Goal: Task Accomplishment & Management: Use online tool/utility

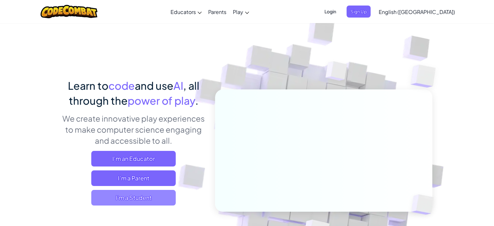
click at [119, 201] on span "I'm a Student" at bounding box center [133, 198] width 84 height 16
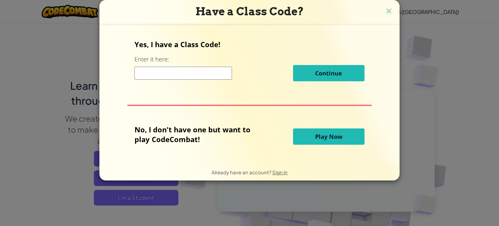
click at [335, 138] on span "Play Now" at bounding box center [328, 136] width 27 height 8
click at [387, 9] on img at bounding box center [388, 11] width 8 height 10
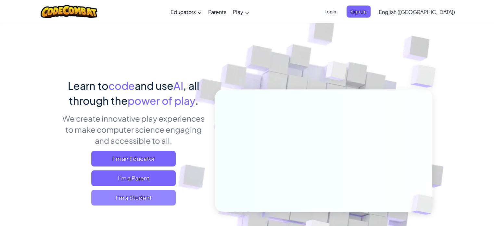
click at [154, 196] on span "I'm a Student" at bounding box center [133, 198] width 84 height 16
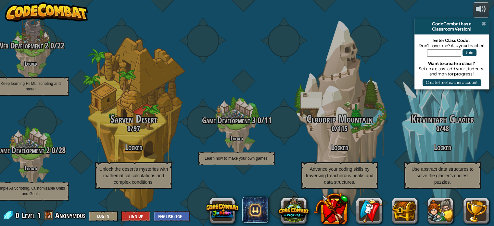
click at [484, 24] on span at bounding box center [483, 23] width 4 height 5
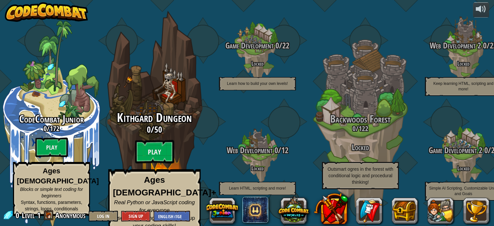
click at [156, 117] on span "Kithgard Dungeon" at bounding box center [154, 117] width 75 height 17
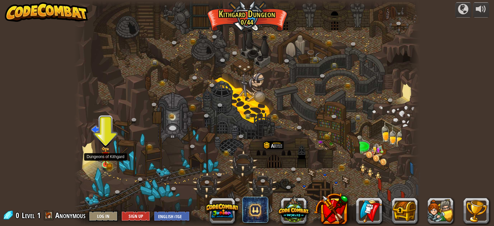
click at [106, 163] on img at bounding box center [105, 155] width 8 height 19
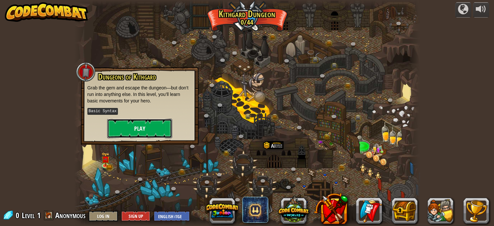
click at [135, 118] on button "Play" at bounding box center [139, 127] width 65 height 19
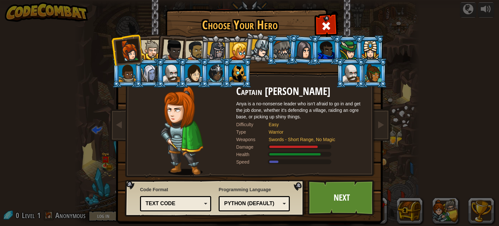
click at [355, 46] on li at bounding box center [369, 50] width 29 height 30
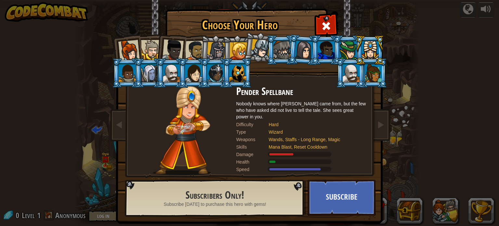
click at [347, 48] on div at bounding box center [348, 50] width 17 height 18
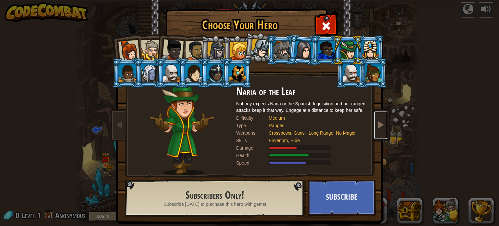
click at [377, 125] on span at bounding box center [381, 124] width 8 height 8
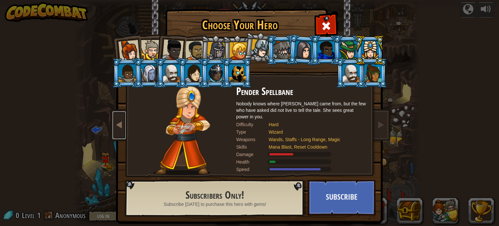
click at [115, 122] on span at bounding box center [119, 124] width 8 height 8
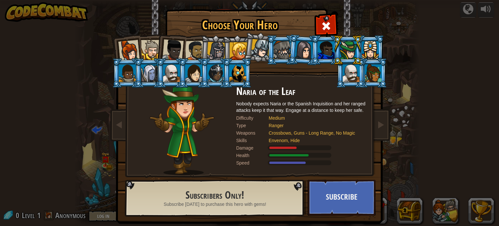
click at [121, 48] on div at bounding box center [128, 50] width 21 height 21
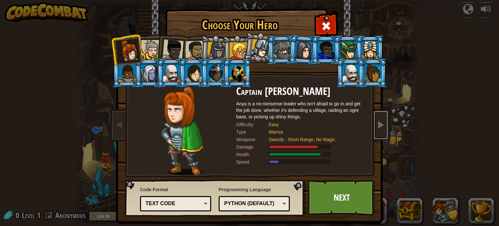
click at [382, 133] on link at bounding box center [380, 124] width 13 height 27
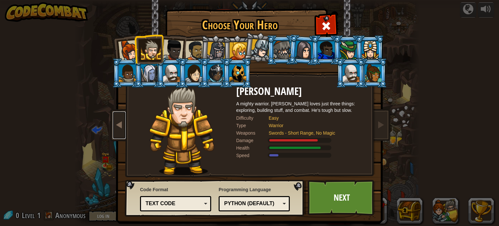
click at [116, 117] on link at bounding box center [119, 124] width 13 height 27
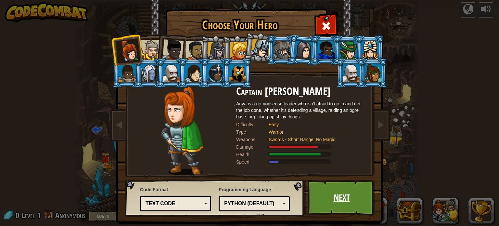
click at [353, 196] on link "Next" at bounding box center [341, 197] width 68 height 36
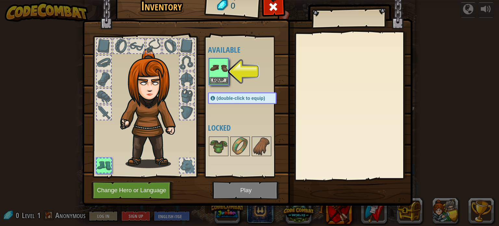
click at [218, 74] on img at bounding box center [218, 68] width 18 height 18
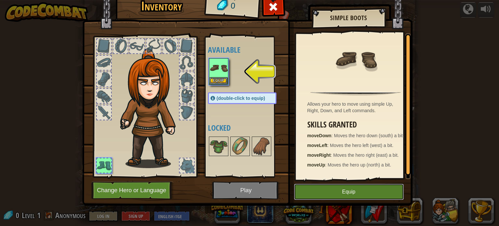
click at [352, 192] on button "Equip" at bounding box center [349, 191] width 110 height 16
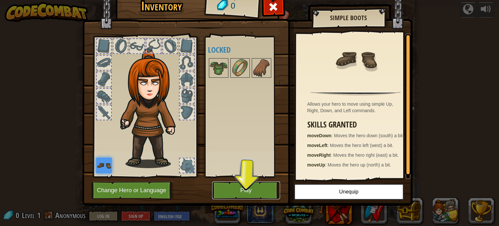
drag, startPoint x: 253, startPoint y: 183, endPoint x: 250, endPoint y: 185, distance: 3.5
click at [250, 185] on button "Play" at bounding box center [246, 190] width 68 height 18
click at [250, 1] on body "powered by Twisted Canyon (Locked) Challenge: collect the most gold using all t…" at bounding box center [249, 0] width 499 height 1
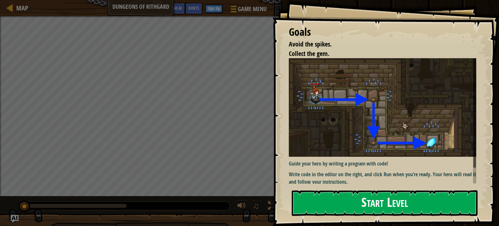
click at [343, 194] on button "Start Level" at bounding box center [384, 203] width 186 height 26
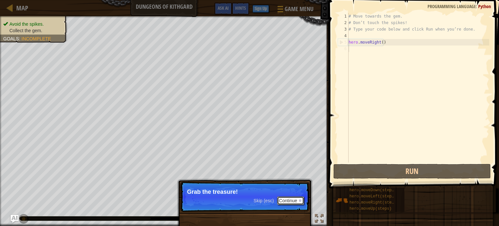
click at [284, 200] on button "Continue" at bounding box center [290, 200] width 27 height 8
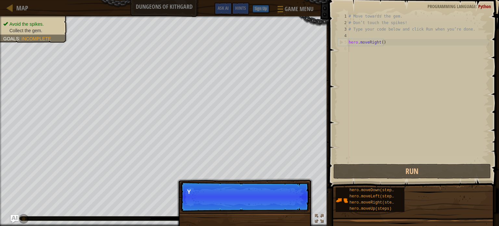
scroll to position [3, 0]
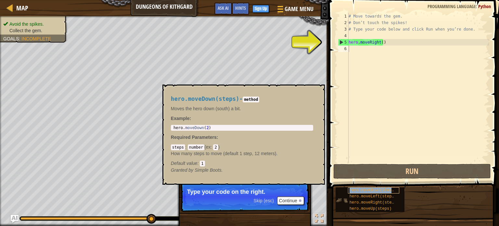
click at [383, 191] on span "hero.moveDown(steps)" at bounding box center [372, 190] width 47 height 5
click at [315, 90] on button "×" at bounding box center [317, 91] width 5 height 9
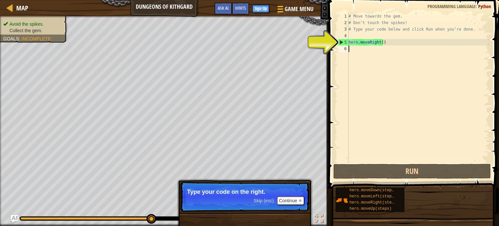
click at [341, 43] on div "5" at bounding box center [343, 42] width 10 height 6
click at [341, 42] on div "5" at bounding box center [343, 42] width 10 height 6
type textarea "hero.moveRight()"
click at [341, 42] on div "5" at bounding box center [343, 42] width 10 height 6
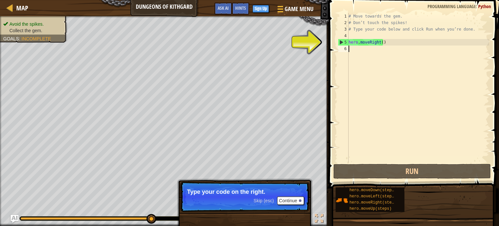
click at [386, 43] on div "# Move towards the gem. # Don’t touch the spikes! # Type your code below and cl…" at bounding box center [418, 94] width 142 height 162
type textarea "hero.moveRight()"
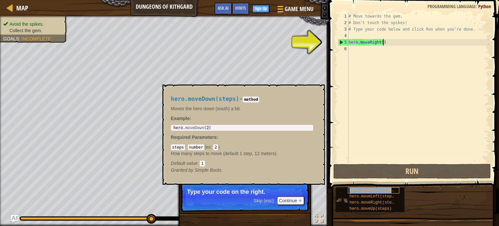
click at [361, 188] on span "hero.moveDown(steps)" at bounding box center [372, 190] width 47 height 5
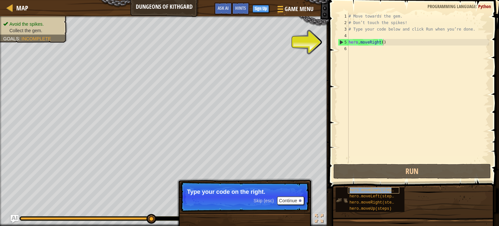
click at [361, 188] on span "hero.moveDown(steps)" at bounding box center [372, 190] width 47 height 5
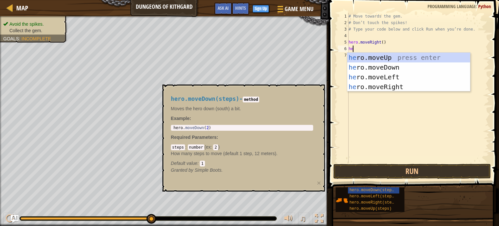
type textarea "her"
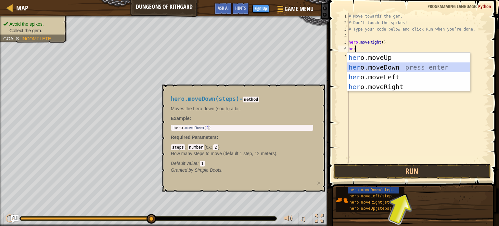
click at [375, 65] on div "her o.moveUp press enter her o.moveDown press enter her o.moveLeft press enter …" at bounding box center [408, 82] width 123 height 58
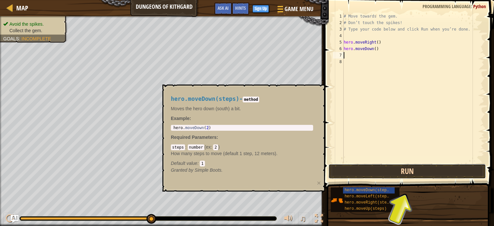
click at [433, 170] on button "Run" at bounding box center [406, 171] width 157 height 15
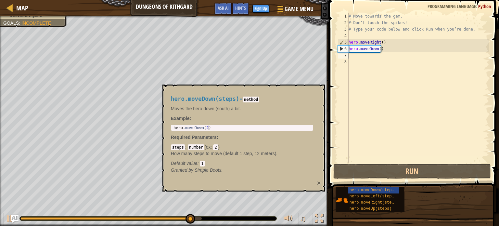
click at [319, 182] on button "×" at bounding box center [319, 182] width 4 height 7
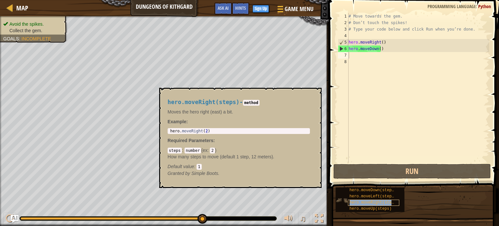
click at [354, 201] on span "hero.moveRight(steps)" at bounding box center [373, 202] width 49 height 5
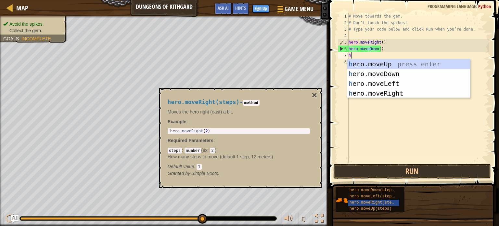
type textarea "her"
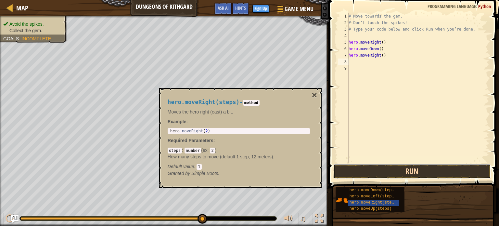
click at [413, 171] on button "Run" at bounding box center [411, 171] width 157 height 15
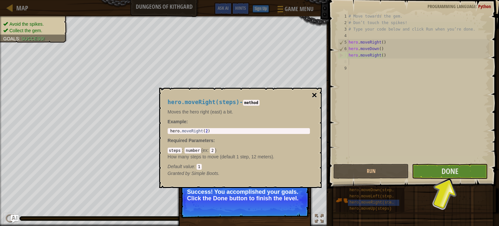
click at [314, 93] on button "×" at bounding box center [314, 95] width 5 height 9
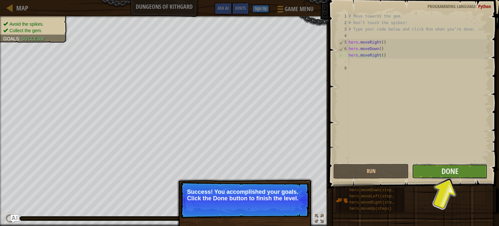
click at [452, 165] on button "Done" at bounding box center [450, 171] width 76 height 15
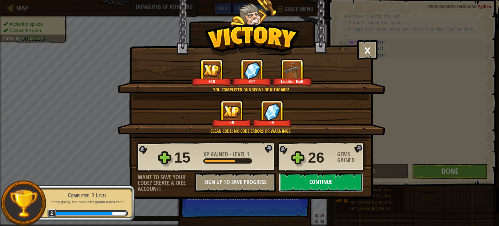
click at [300, 181] on button "Continue" at bounding box center [321, 181] width 84 height 19
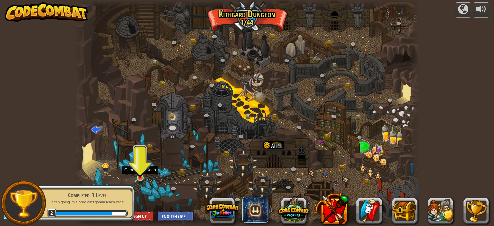
click at [143, 177] on img at bounding box center [140, 168] width 8 height 19
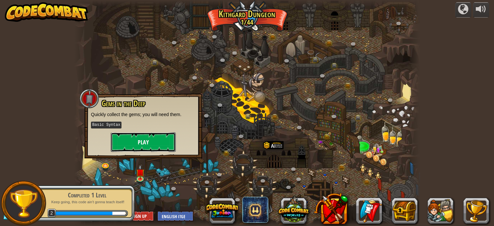
click at [141, 136] on button "Play" at bounding box center [143, 141] width 65 height 19
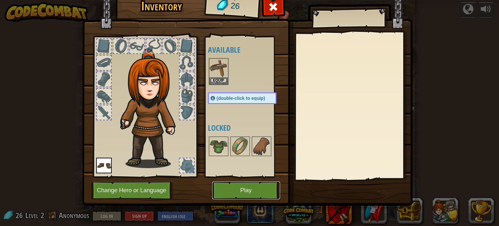
click at [243, 191] on button "Play" at bounding box center [246, 190] width 68 height 18
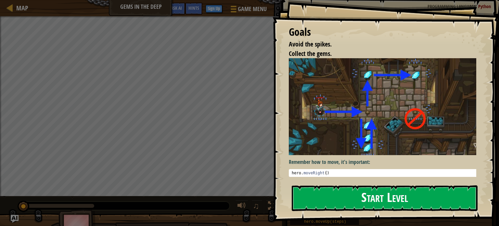
click at [369, 196] on button "Start Level" at bounding box center [384, 198] width 186 height 26
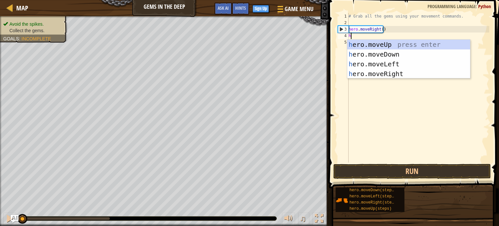
scroll to position [3, 0]
type textarea "her"
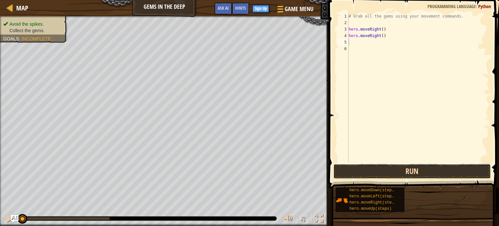
click at [427, 166] on button "Run" at bounding box center [411, 171] width 157 height 15
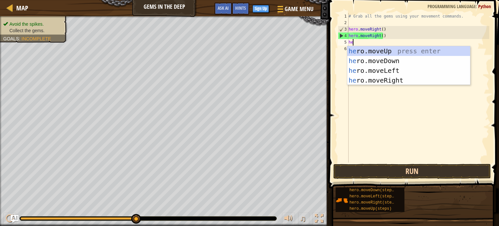
type textarea "her"
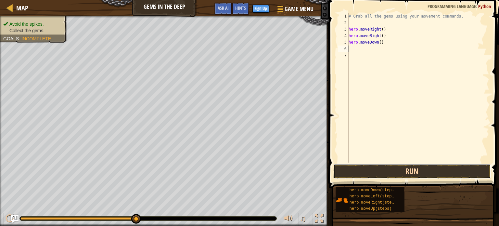
click at [447, 172] on button "Run" at bounding box center [411, 171] width 157 height 15
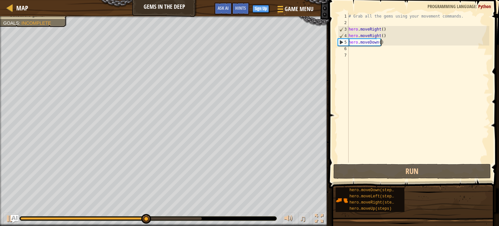
click at [381, 42] on div "# Grab all the gems using your movement commands. hero . moveRight ( ) hero . m…" at bounding box center [418, 94] width 142 height 162
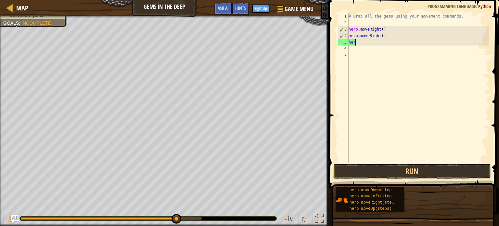
type textarea "h"
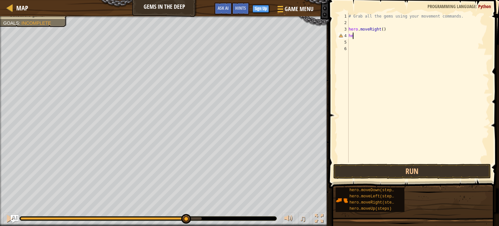
type textarea "h"
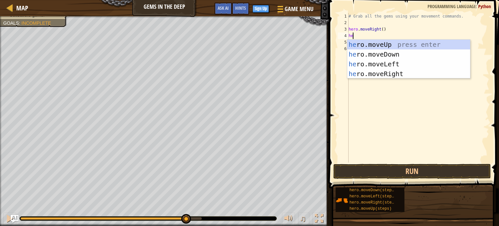
type textarea "her"
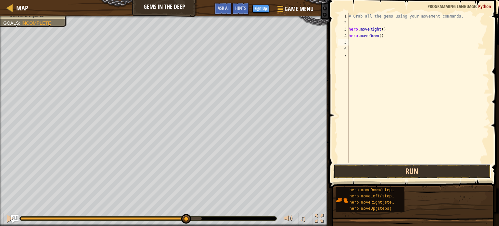
click at [427, 171] on button "Run" at bounding box center [411, 171] width 157 height 15
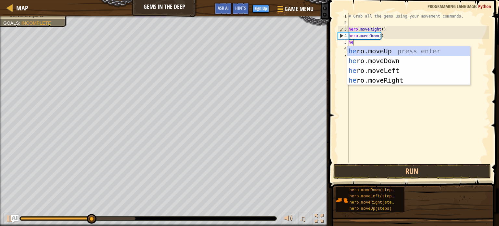
type textarea "her"
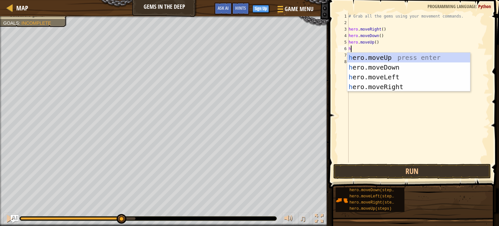
type textarea "her"
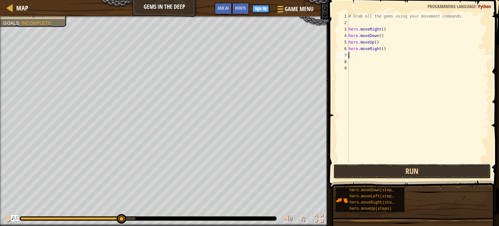
click at [422, 170] on button "Run" at bounding box center [411, 171] width 157 height 15
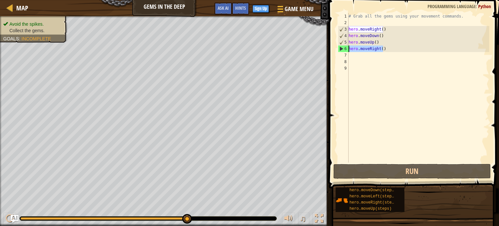
drag, startPoint x: 384, startPoint y: 51, endPoint x: 347, endPoint y: 51, distance: 37.7
click at [347, 51] on div "1 2 3 4 5 6 7 8 9 # Grab all the gems using your movement commands. hero . move…" at bounding box center [412, 87] width 153 height 149
type textarea "hero.moveRight()"
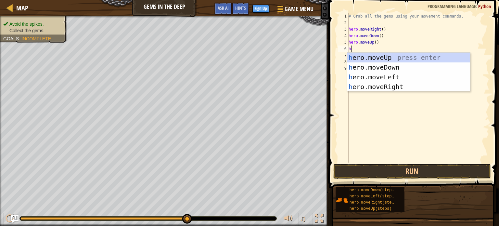
type textarea "her"
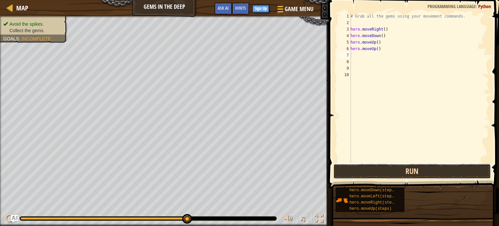
click at [408, 176] on button "Run" at bounding box center [411, 171] width 157 height 15
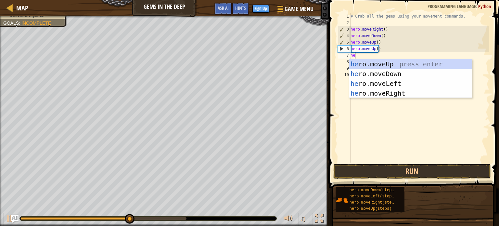
type textarea "her"
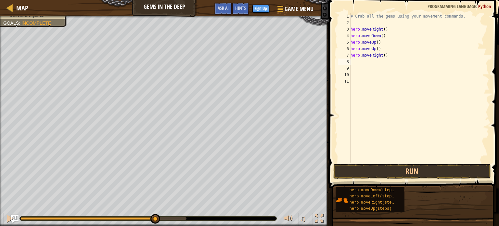
click at [445, 163] on span at bounding box center [414, 84] width 175 height 207
click at [439, 171] on button "Run" at bounding box center [411, 171] width 157 height 15
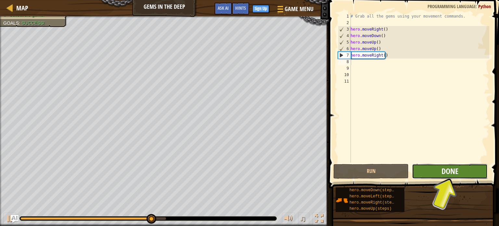
click at [453, 172] on button "Done" at bounding box center [450, 171] width 76 height 15
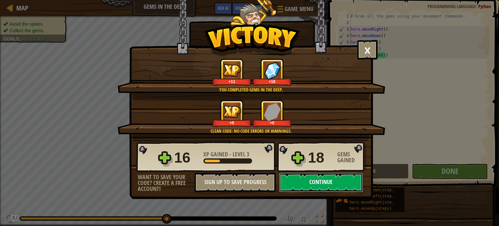
click at [300, 180] on button "Continue" at bounding box center [321, 181] width 84 height 19
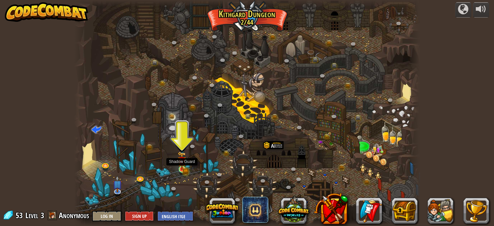
click at [180, 169] on img at bounding box center [182, 160] width 8 height 19
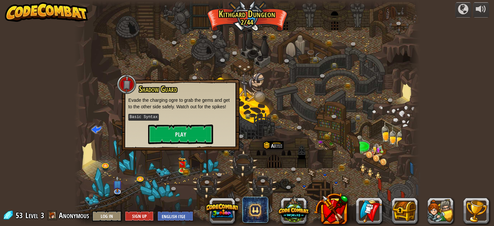
click at [191, 121] on div "Shadow Guard Evade the charging ogre to grab the gems and get to the other side…" at bounding box center [180, 114] width 105 height 59
click at [192, 130] on button "Play" at bounding box center [180, 133] width 65 height 19
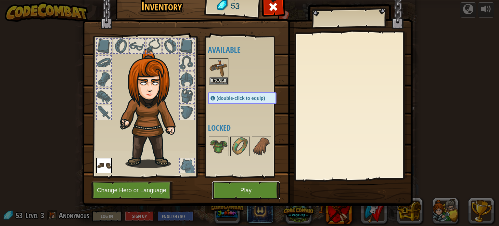
click at [256, 188] on button "Play" at bounding box center [246, 190] width 68 height 18
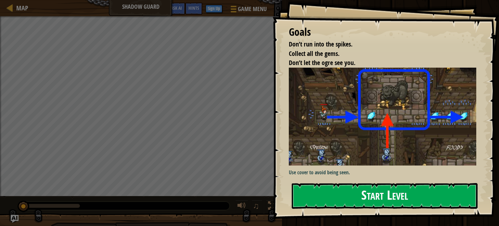
click at [362, 191] on button "Start Level" at bounding box center [384, 196] width 186 height 26
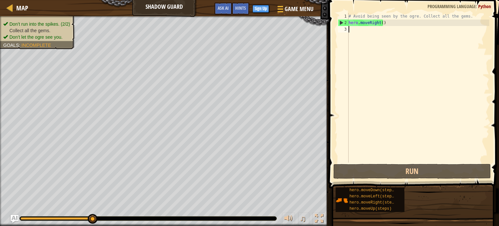
scroll to position [3, 0]
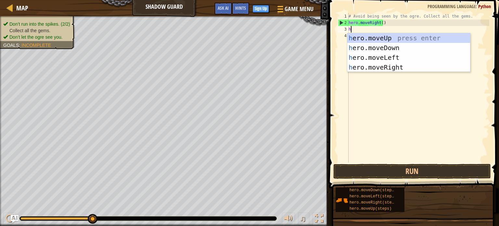
type textarea "her"
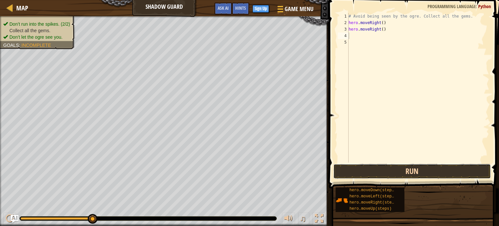
click at [434, 164] on button "Run" at bounding box center [411, 171] width 157 height 15
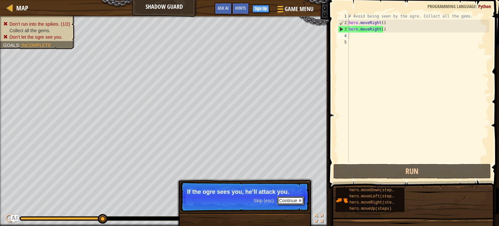
click at [287, 197] on button "Continue" at bounding box center [290, 200] width 27 height 8
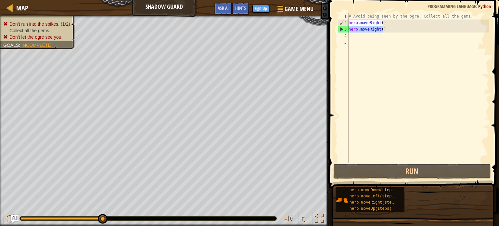
drag, startPoint x: 383, startPoint y: 30, endPoint x: 330, endPoint y: 30, distance: 53.2
click at [330, 30] on div "1 2 3 4 5 # Avoid being seen by the ogre. Collect all the gems. hero . moveRigh…" at bounding box center [413, 106] width 172 height 207
type textarea "hero.moveRight()"
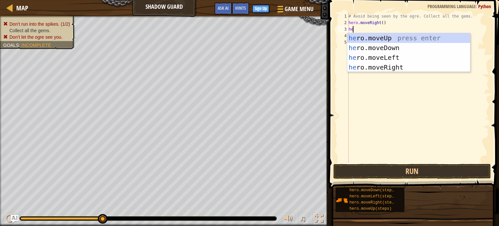
type textarea "her"
click at [358, 36] on div "her o.moveUp press enter her o.moveDown press enter her o.moveLeft press enter …" at bounding box center [408, 62] width 123 height 58
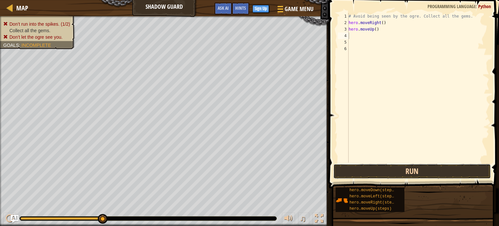
click at [370, 165] on button "Run" at bounding box center [411, 171] width 157 height 15
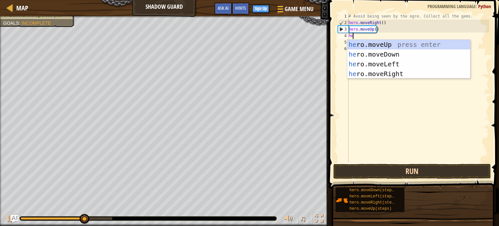
type textarea "her"
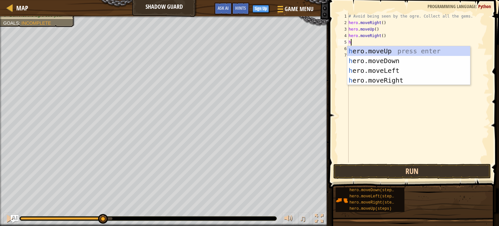
type textarea "her"
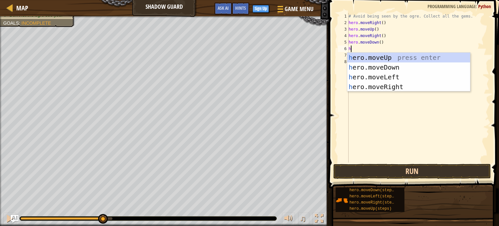
type textarea "her"
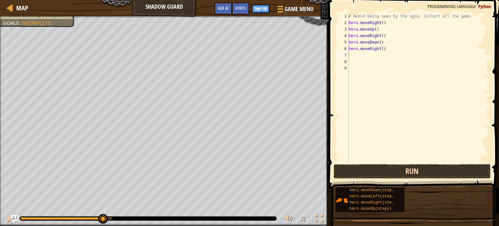
click at [428, 167] on button "Run" at bounding box center [411, 171] width 157 height 15
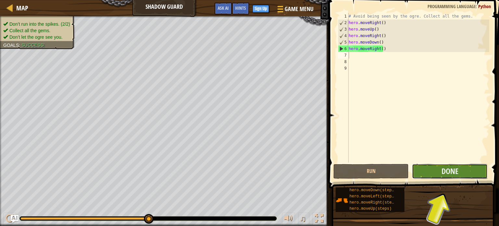
click at [427, 173] on button "Done" at bounding box center [450, 171] width 76 height 15
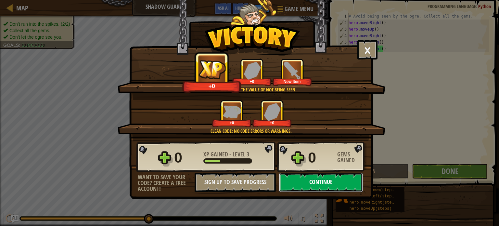
click at [307, 183] on button "Continue" at bounding box center [321, 181] width 84 height 19
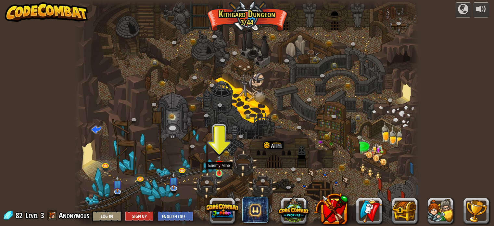
click at [218, 168] on img at bounding box center [219, 163] width 8 height 19
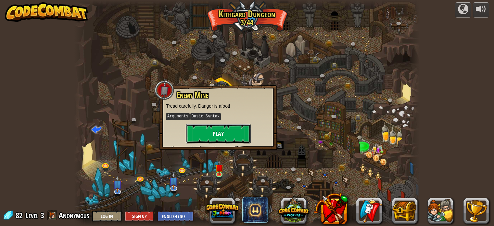
click at [222, 133] on button "Play" at bounding box center [218, 133] width 65 height 19
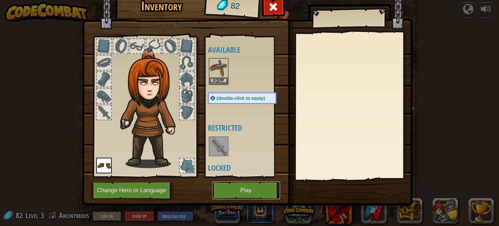
click at [241, 190] on button "Play" at bounding box center [246, 190] width 68 height 18
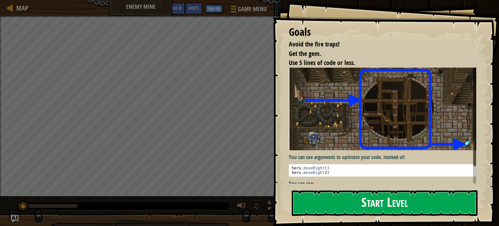
click at [328, 200] on button "Start Level" at bounding box center [384, 203] width 186 height 26
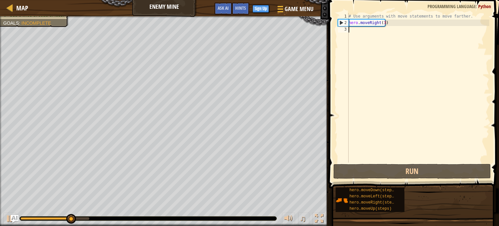
scroll to position [3, 0]
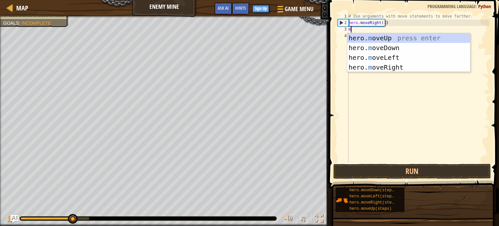
type textarea "mo"
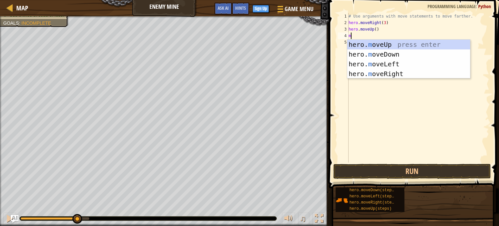
type textarea "mo"
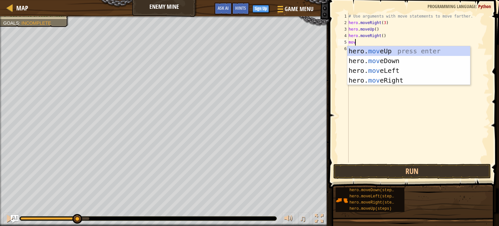
type textarea "move"
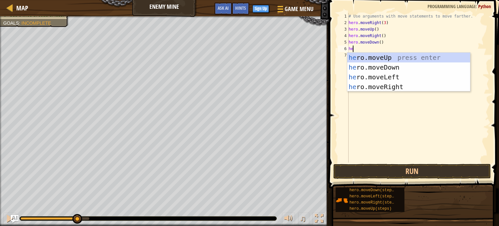
type textarea "her"
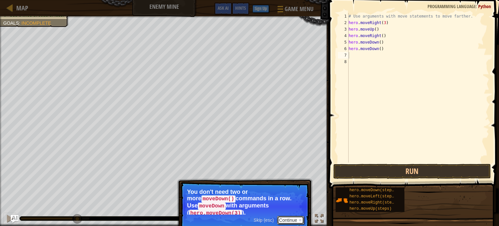
click at [281, 216] on button "Continue" at bounding box center [290, 220] width 27 height 8
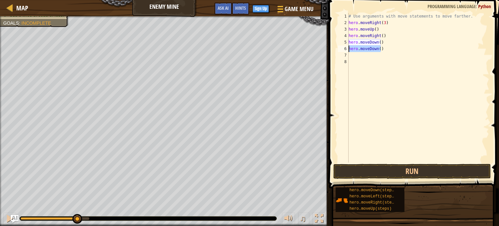
drag, startPoint x: 383, startPoint y: 47, endPoint x: 347, endPoint y: 51, distance: 36.5
click at [347, 51] on div "1 2 3 4 5 6 7 8 # Use arguments with move statements to move farther. hero . mo…" at bounding box center [412, 87] width 153 height 149
type textarea "hero.moveDown()"
click at [434, 168] on button "Run" at bounding box center [411, 171] width 157 height 15
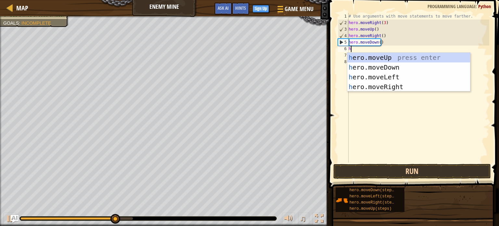
type textarea "her"
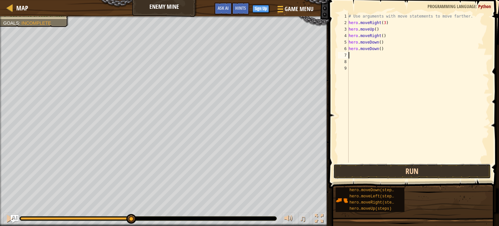
click at [441, 174] on button "Run" at bounding box center [411, 171] width 157 height 15
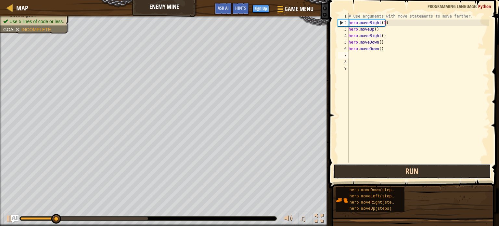
click at [441, 174] on button "Run" at bounding box center [411, 171] width 157 height 15
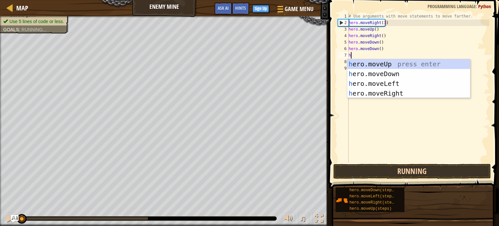
type textarea "her"
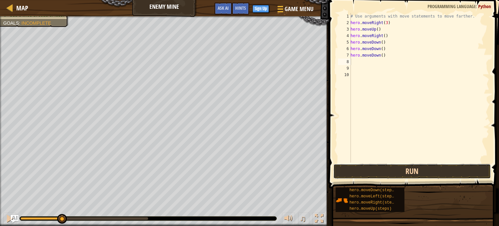
click at [437, 167] on button "Run" at bounding box center [411, 171] width 157 height 15
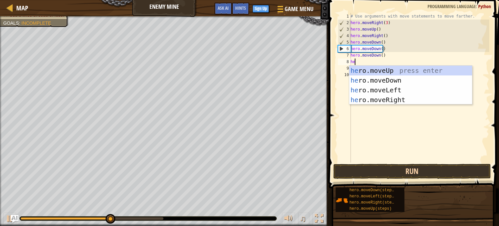
type textarea "her"
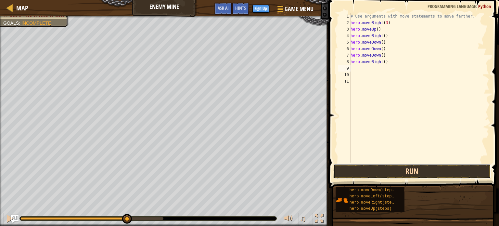
click at [428, 167] on button "Run" at bounding box center [411, 171] width 157 height 15
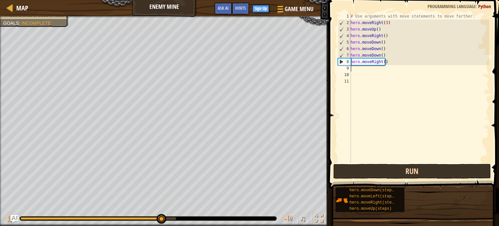
type textarea "h"
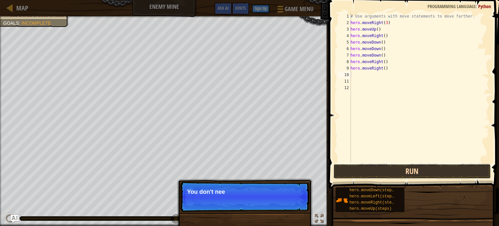
click at [440, 171] on button "Run" at bounding box center [411, 171] width 157 height 15
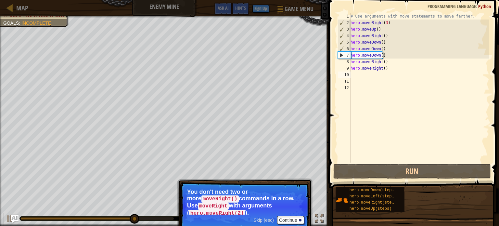
click at [267, 217] on span "Skip (esc)" at bounding box center [263, 219] width 20 height 5
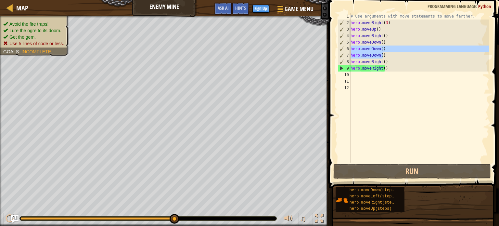
drag, startPoint x: 384, startPoint y: 55, endPoint x: 349, endPoint y: 50, distance: 34.8
click at [349, 50] on div "1 2 3 4 5 6 7 8 9 10 11 12 # Use arguments with move statements to move farther…" at bounding box center [412, 87] width 153 height 149
type textarea "hero.moveDown() hero.moveDown()"
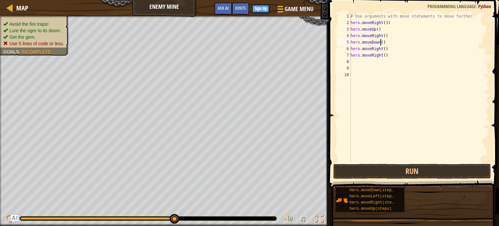
click at [380, 42] on div "# Use arguments with move statements to move farther. hero . moveRight ( 3 ) he…" at bounding box center [419, 94] width 140 height 162
drag, startPoint x: 386, startPoint y: 56, endPoint x: 343, endPoint y: 54, distance: 42.9
click at [343, 54] on div "hero.moveDown(3) 1 2 3 4 5 6 7 8 9 10 # Use arguments with move statements to m…" at bounding box center [412, 87] width 153 height 149
type textarea "hero.moveRight()"
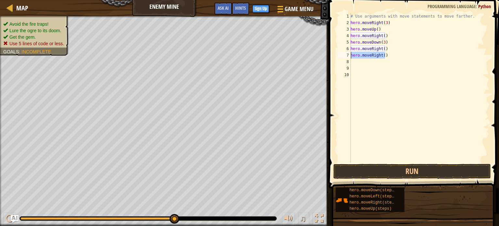
scroll to position [3, 0]
click at [382, 48] on div "# Use arguments with move statements to move farther. hero . moveRight ( 3 ) he…" at bounding box center [419, 94] width 140 height 162
type textarea "hero.moveRight(2)"
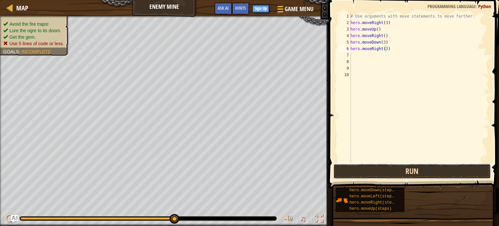
click at [407, 172] on button "Run" at bounding box center [411, 171] width 157 height 15
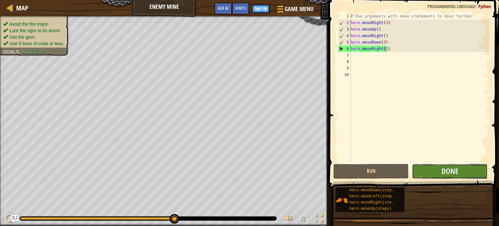
click at [439, 172] on button "Done" at bounding box center [450, 171] width 76 height 15
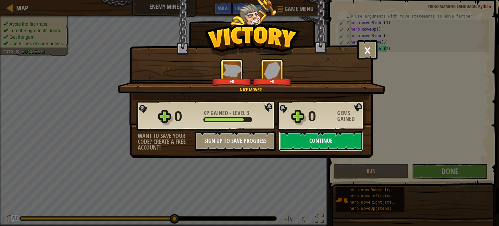
click at [309, 139] on button "Continue" at bounding box center [321, 140] width 84 height 19
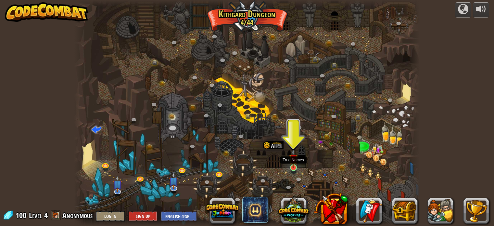
click at [291, 165] on img at bounding box center [293, 158] width 8 height 19
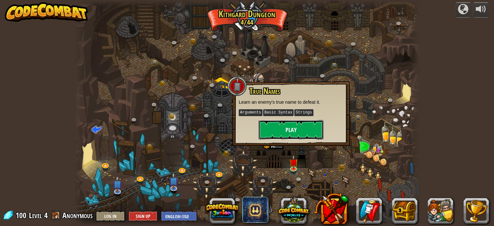
click at [288, 129] on button "Play" at bounding box center [290, 129] width 65 height 19
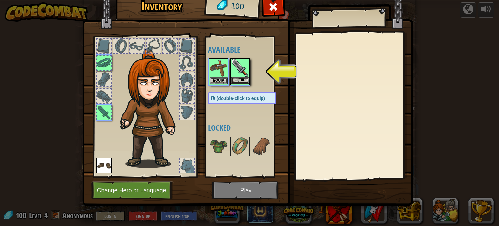
click at [240, 68] on img at bounding box center [240, 68] width 18 height 18
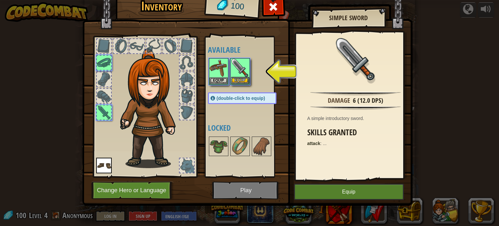
click at [240, 68] on img at bounding box center [240, 68] width 18 height 18
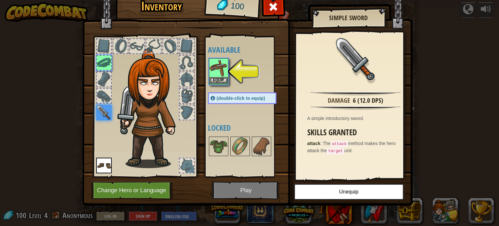
click at [221, 74] on img at bounding box center [218, 68] width 18 height 18
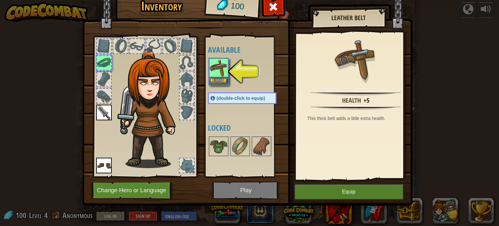
click at [221, 74] on img at bounding box center [218, 68] width 18 height 18
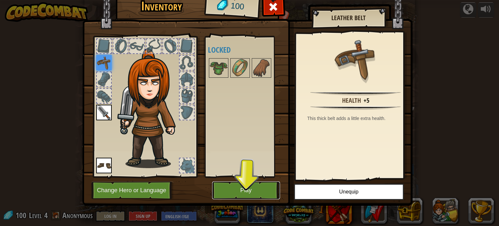
click at [245, 182] on button "Play" at bounding box center [246, 190] width 68 height 18
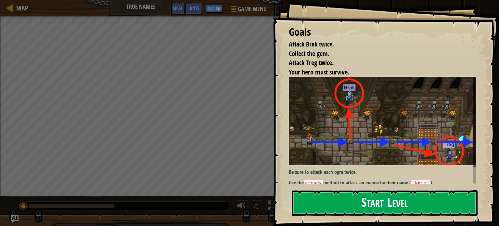
click at [349, 188] on div "Goals Attack Brak twice. Collect the gem. Attack Treg twice. Your hero must sur…" at bounding box center [385, 113] width 226 height 226
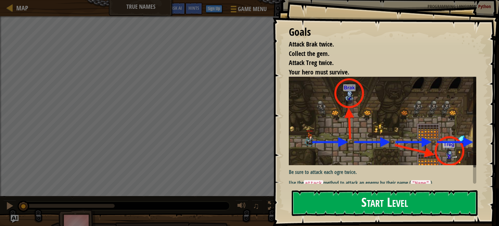
click at [353, 207] on button "Start Level" at bounding box center [384, 203] width 186 height 26
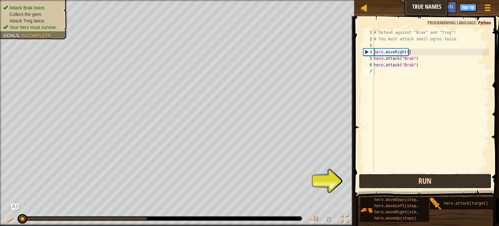
click at [360, 178] on button "Run" at bounding box center [424, 180] width 133 height 15
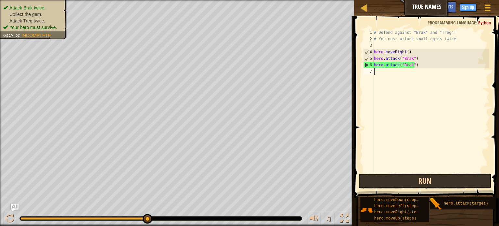
type textarea "h"
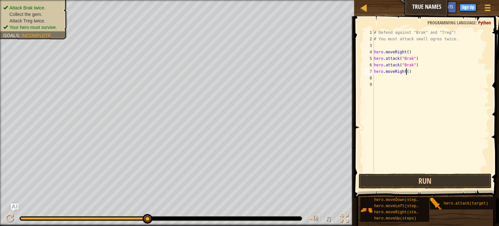
click at [406, 71] on div "# Defend against "Brak" and "Treg"! # You must attack small ogres twice. hero .…" at bounding box center [430, 107] width 117 height 156
type textarea "hero.moveRight(2)"
click at [460, 177] on button "Run" at bounding box center [424, 180] width 133 height 15
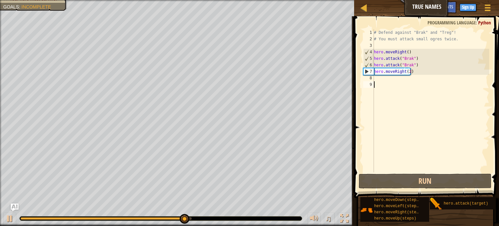
click at [378, 83] on div "# Defend against "Brak" and "Treg"! # You must attack small ogres twice. hero .…" at bounding box center [430, 107] width 117 height 156
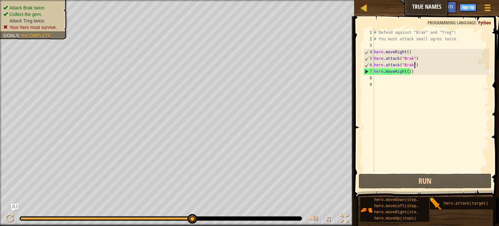
click at [419, 63] on div "# Defend against "Brak" and "Treg"! # You must attack small ogres twice. hero .…" at bounding box center [430, 107] width 117 height 156
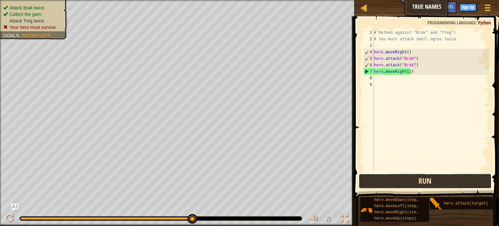
click at [419, 175] on button "Run" at bounding box center [424, 180] width 133 height 15
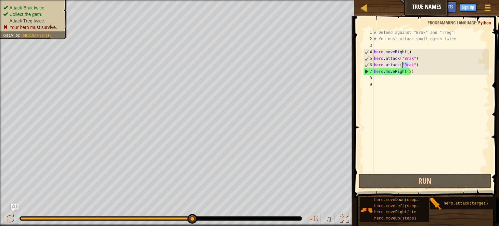
drag, startPoint x: 409, startPoint y: 66, endPoint x: 402, endPoint y: 65, distance: 6.9
click at [402, 65] on div "# Defend against "Brak" and "Treg"! # You must attack small ogres twice. hero .…" at bounding box center [430, 107] width 117 height 156
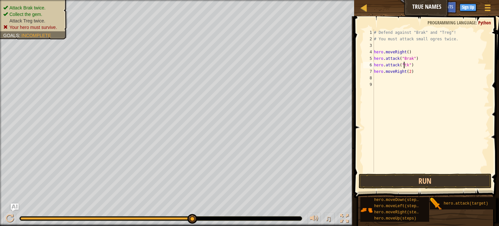
scroll to position [3, 3]
click at [398, 176] on button "Run" at bounding box center [424, 180] width 133 height 15
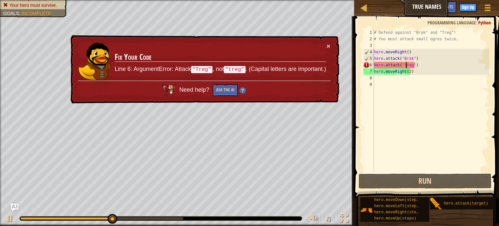
click at [405, 66] on div "# Defend against "Brak" and "Treg"! # You must attack small ogres twice. hero .…" at bounding box center [430, 107] width 117 height 156
click at [404, 66] on div "# Defend against "Brak" and "Treg"! # You must attack small ogres twice. hero .…" at bounding box center [430, 107] width 117 height 156
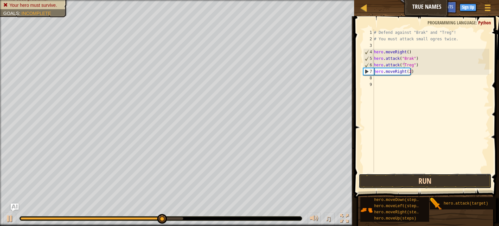
click at [420, 178] on button "Run" at bounding box center [424, 180] width 133 height 15
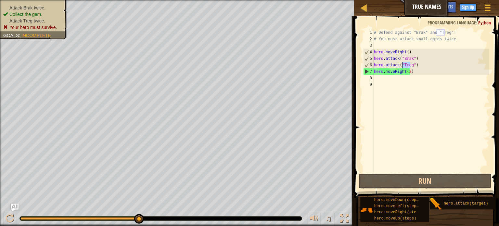
drag, startPoint x: 410, startPoint y: 66, endPoint x: 402, endPoint y: 65, distance: 7.6
click at [402, 65] on div "# Defend against "Brak" and "Treg"! # You must attack small ogres twice. hero .…" at bounding box center [430, 107] width 117 height 156
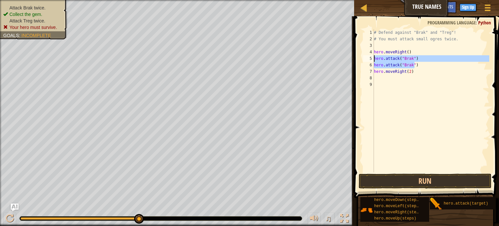
drag, startPoint x: 417, startPoint y: 63, endPoint x: 372, endPoint y: 57, distance: 45.2
click at [372, 57] on div "hero.attack("Brak") 1 2 3 4 5 6 7 8 9 # Defend against "Brak" and "Treg"! # You…" at bounding box center [425, 100] width 127 height 143
click at [415, 64] on div "# Defend against "Brak" and "Treg"! # You must attack small ogres twice. hero .…" at bounding box center [430, 100] width 117 height 143
type textarea "hero.attack("Brak")"
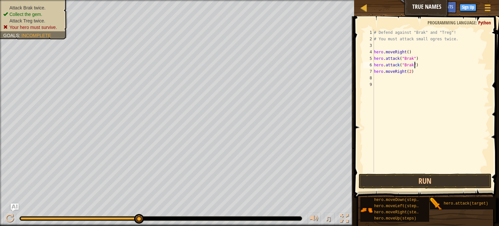
scroll to position [3, 0]
paste textarea "hero.attack("Brak")"
drag, startPoint x: 411, startPoint y: 72, endPoint x: 404, endPoint y: 72, distance: 7.5
click at [404, 72] on div "# Defend against "Brak" and "Treg"! # You must attack small ogres twice. hero .…" at bounding box center [431, 107] width 115 height 156
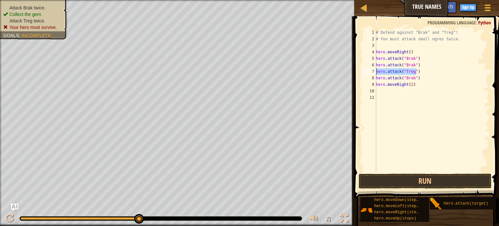
drag, startPoint x: 418, startPoint y: 69, endPoint x: 373, endPoint y: 73, distance: 45.3
click at [373, 73] on div "hero.attack("Treg") 1 2 3 4 5 6 7 8 9 10 11 # Defend against "Brak" and "Treg"!…" at bounding box center [425, 100] width 127 height 143
drag, startPoint x: 419, startPoint y: 78, endPoint x: 371, endPoint y: 79, distance: 48.1
click at [371, 79] on div "hero.attack("Treg") 1 2 3 4 5 6 7 8 9 10 11 # Defend against "Brak" and "Treg"!…" at bounding box center [425, 100] width 127 height 143
paste textarea "Treg"
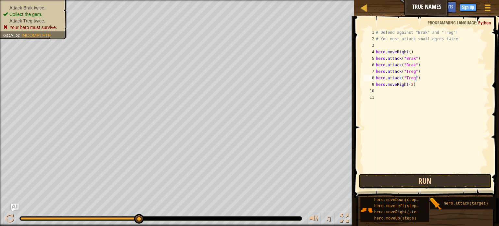
click at [439, 184] on button "Run" at bounding box center [424, 180] width 133 height 15
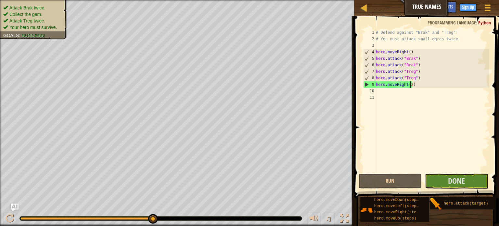
click at [410, 85] on div "# Defend against "Brak" and "Treg"! # You must attack small ogres twice. hero .…" at bounding box center [431, 107] width 115 height 156
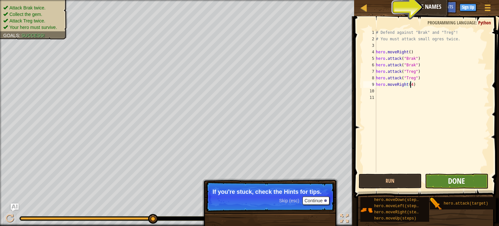
type textarea "hero.moveRight(4)"
click at [454, 176] on span "Done" at bounding box center [456, 180] width 17 height 10
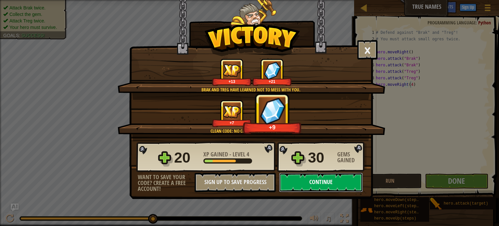
click at [317, 179] on button "Continue" at bounding box center [321, 181] width 84 height 19
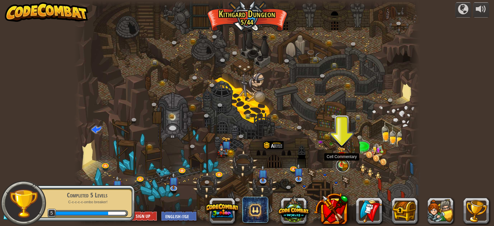
click at [339, 167] on link at bounding box center [342, 165] width 13 height 13
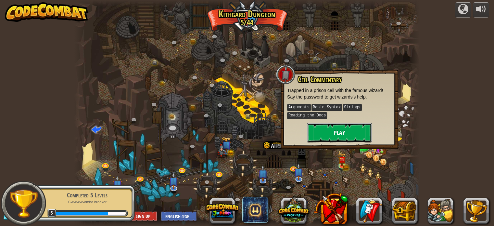
click at [338, 128] on button "Play" at bounding box center [339, 132] width 65 height 19
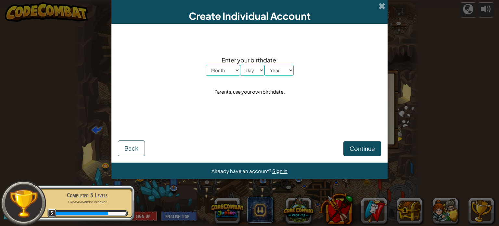
click at [377, 7] on div "Create Individual Account" at bounding box center [249, 12] width 276 height 24
